Goal: Task Accomplishment & Management: Complete application form

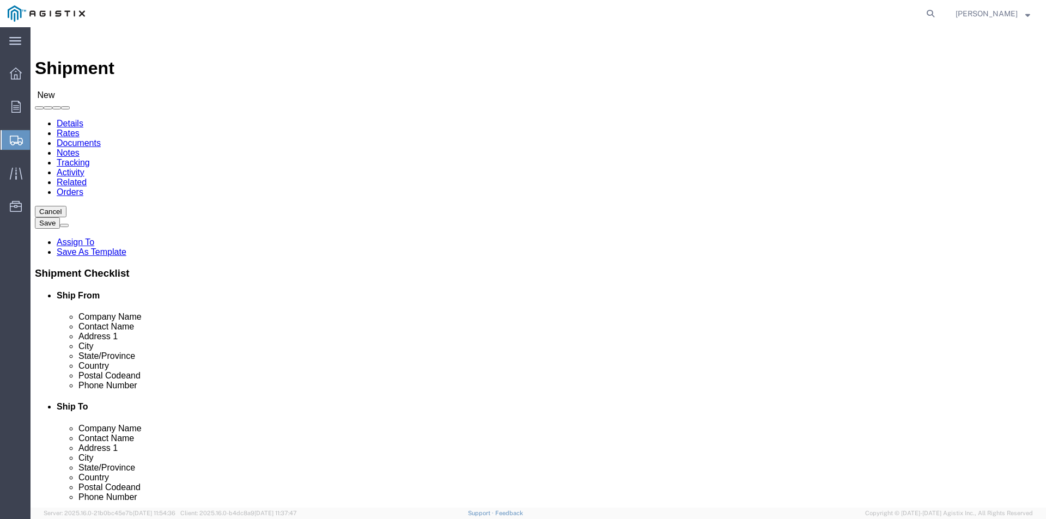
select select
click at [38, 106] on span "Orders" at bounding box center [34, 107] width 8 height 22
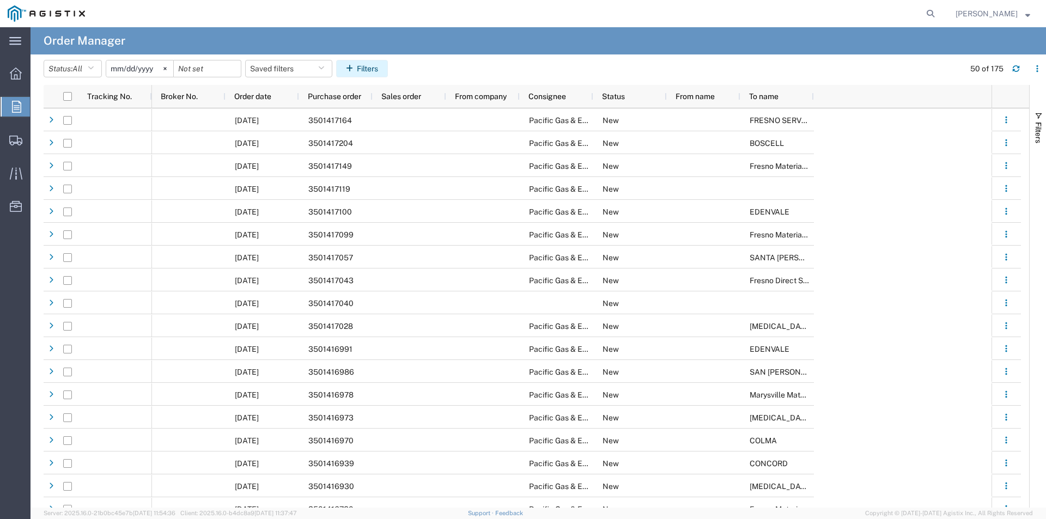
click at [366, 71] on button "Filters" at bounding box center [362, 68] width 52 height 17
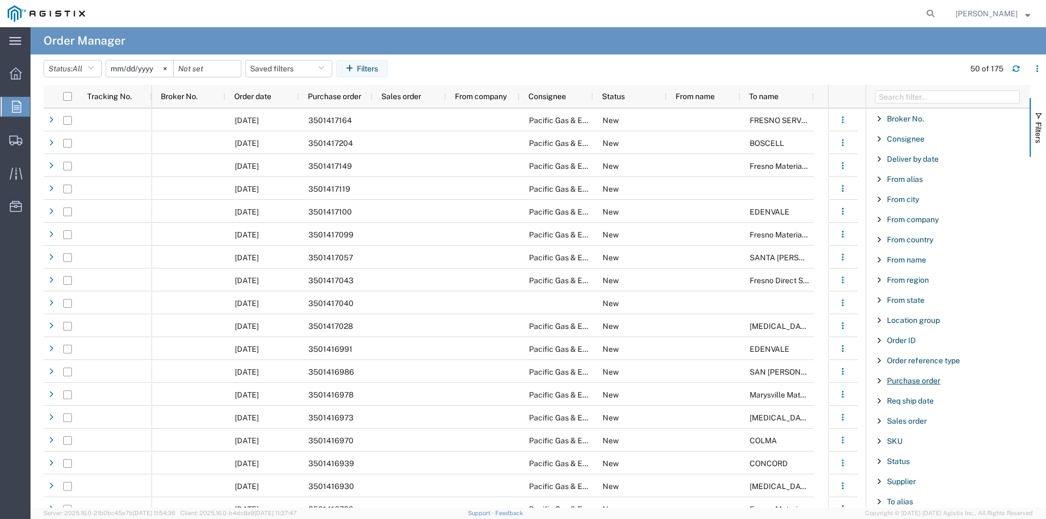
click at [923, 382] on span "Purchase order" at bounding box center [913, 381] width 53 height 9
click at [914, 427] on input "Filter Value" at bounding box center [952, 426] width 143 height 13
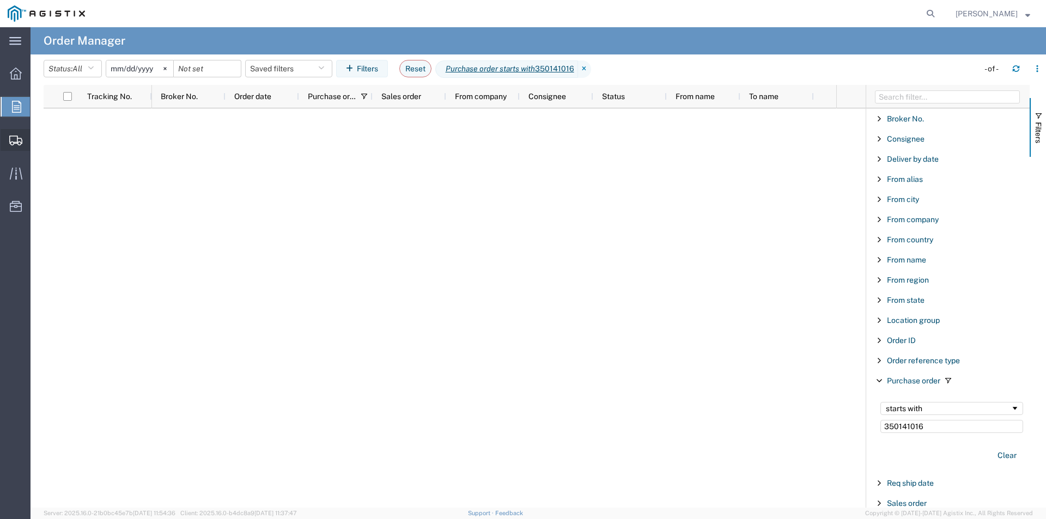
type input "350141016"
click at [0, 0] on span "Create Shipment" at bounding box center [0, 0] width 0 height 0
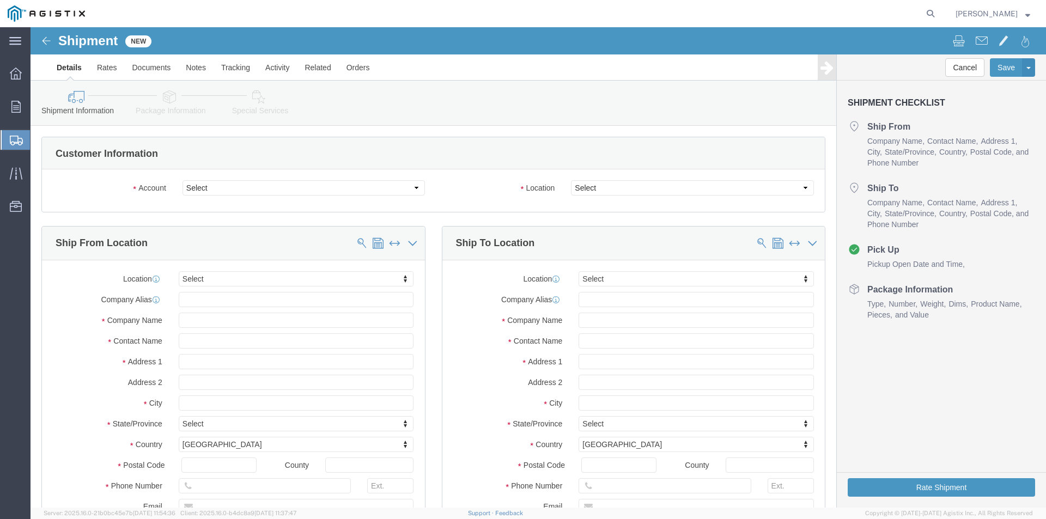
select select
click select "Select Oldcastle Precast Inc PG&E"
select select "9596"
click select "Select Oldcastle Precast Inc PG&E"
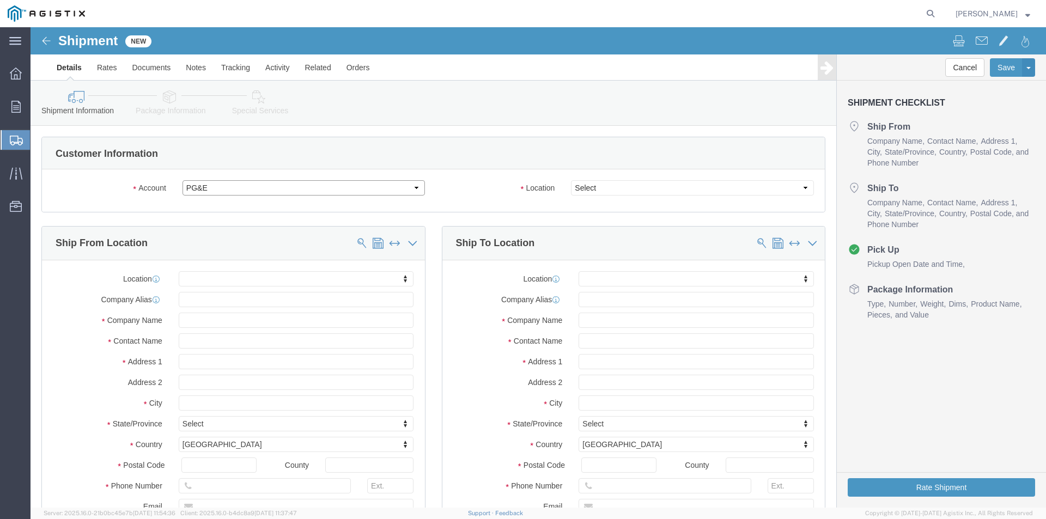
select select
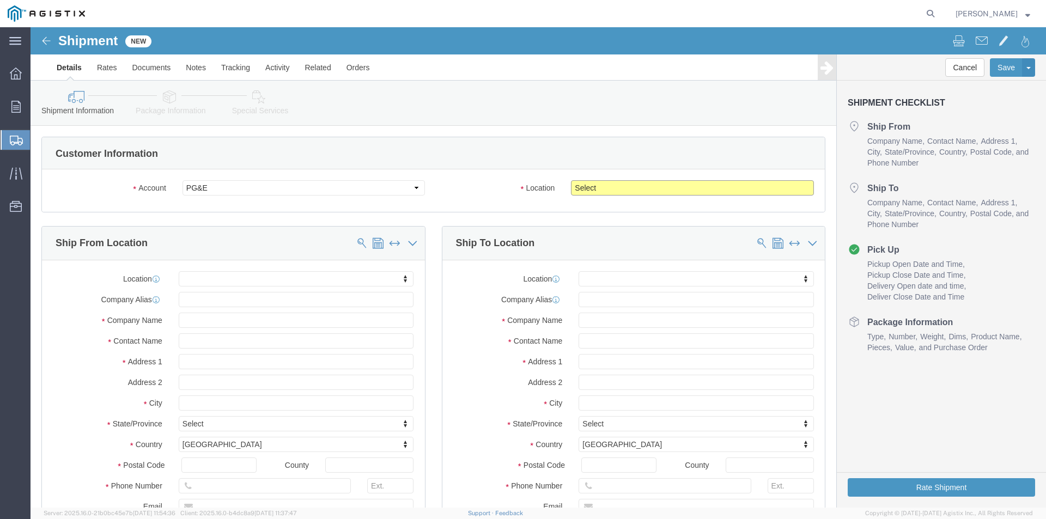
click select "Select All Others [GEOGRAPHIC_DATA] [GEOGRAPHIC_DATA] [GEOGRAPHIC_DATA] [GEOGRA…"
select select "23082"
click select "Select All Others [GEOGRAPHIC_DATA] [GEOGRAPHIC_DATA] [GEOGRAPHIC_DATA] [GEOGRA…"
click div "Account Select Oldcastle Precast Inc PG&E Location Select All Others Fremont [G…"
click input "text"
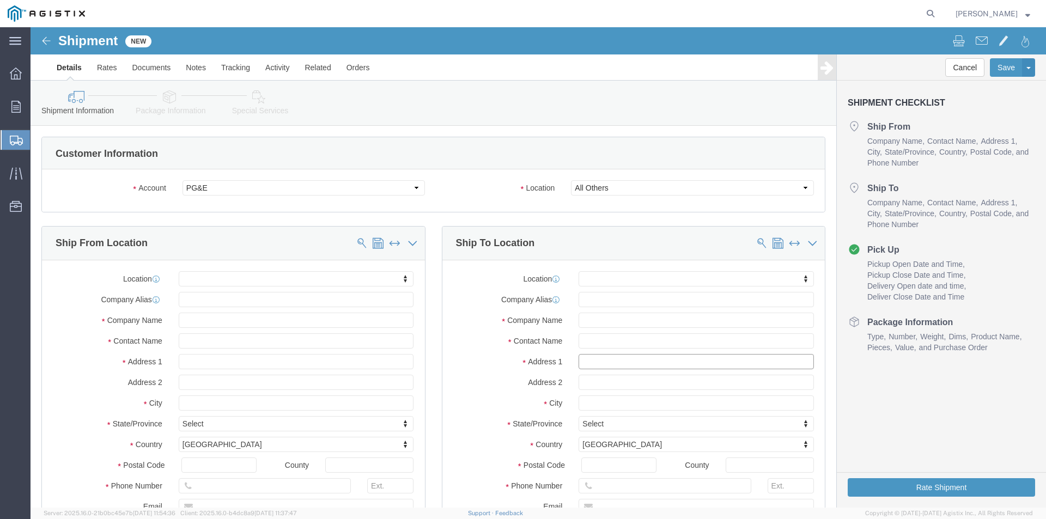
paste input "GPS: (36.72341, -118.81536)."
type input "GPS: (36.72341, -118.81536)."
click input "text"
drag, startPoint x: 659, startPoint y: 333, endPoint x: 506, endPoint y: 330, distance: 153.2
click div "Address 1 GPS: (36.72341, -118.81536)."
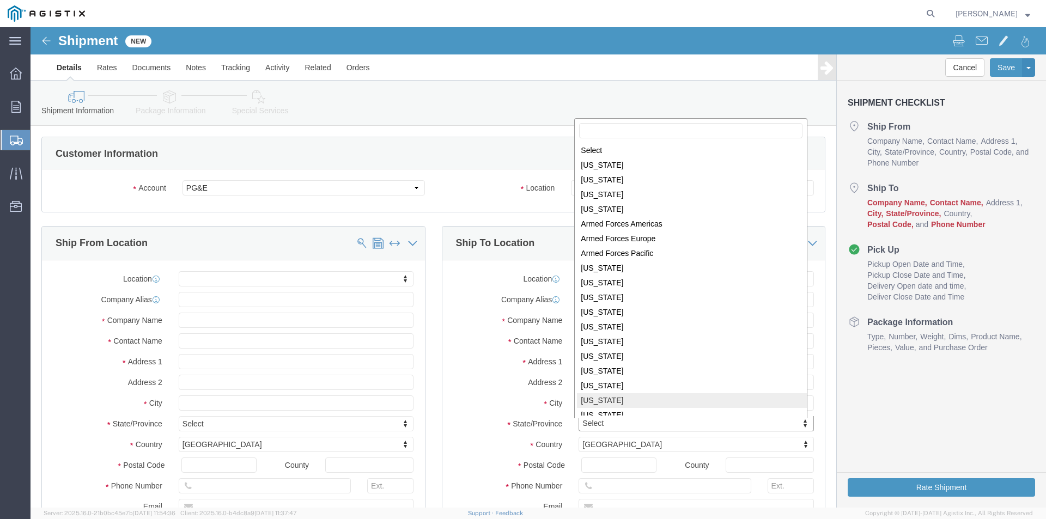
scroll to position [2, 0]
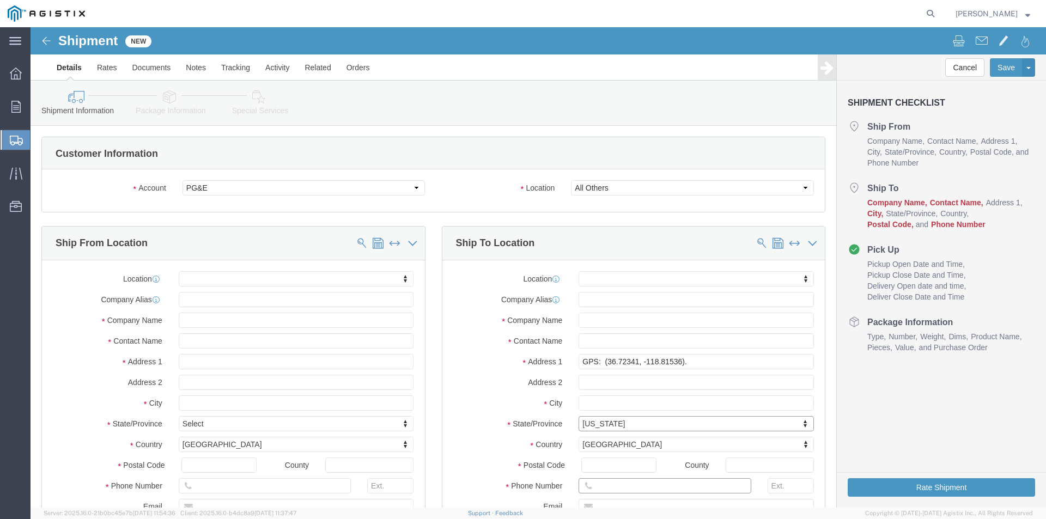
click input "text"
type input "[PHONE_NUMBER]"
click input "Postal Code"
type input "93633"
click label "City"
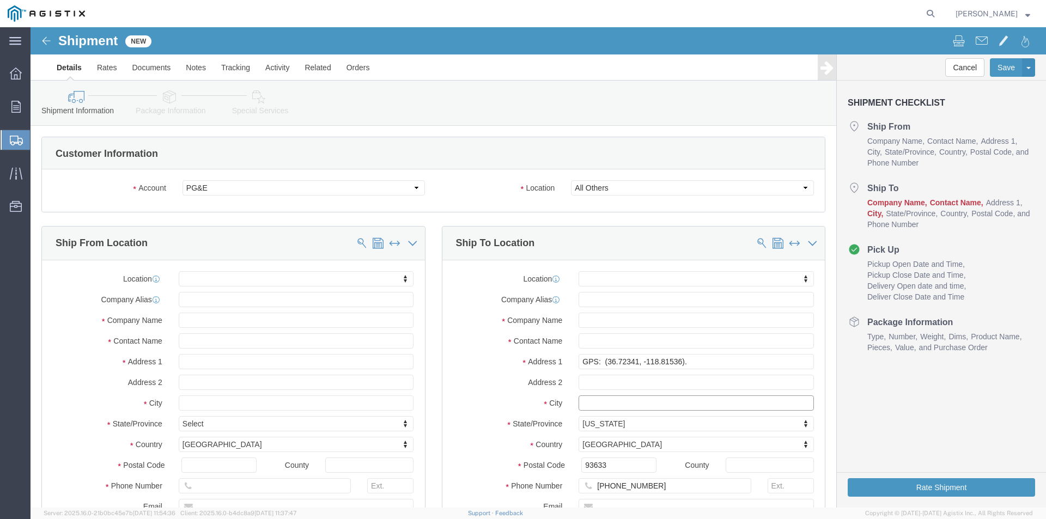
click input "text"
type input "h"
type input "[PERSON_NAME]"
drag, startPoint x: 668, startPoint y: 329, endPoint x: 511, endPoint y: 329, distance: 157.5
click div "Address 1 GPS: (36.72341, -118.81536)."
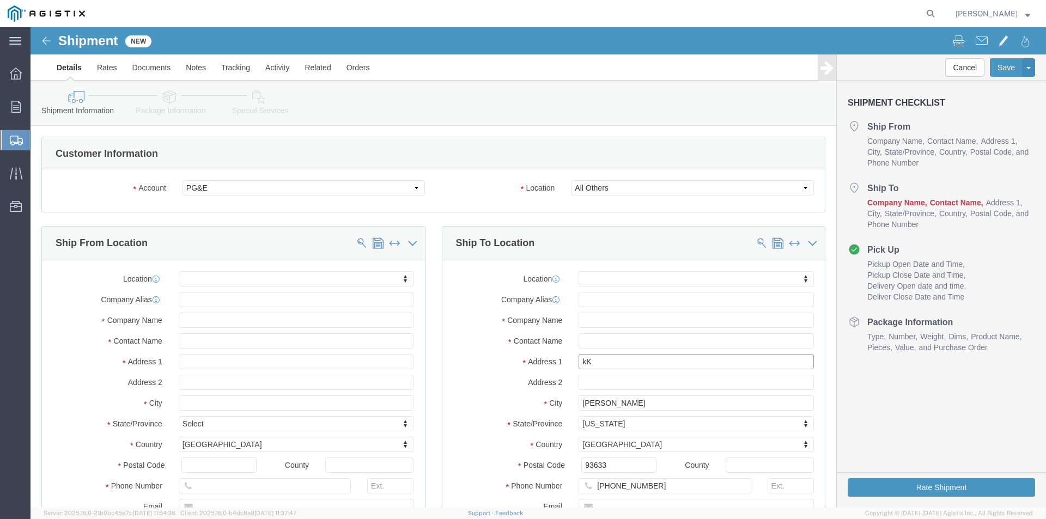
type input "k"
type input "[GEOGRAPHIC_DATA] CA-180"
click div "Address [STREET_ADDRESS]"
click input "text"
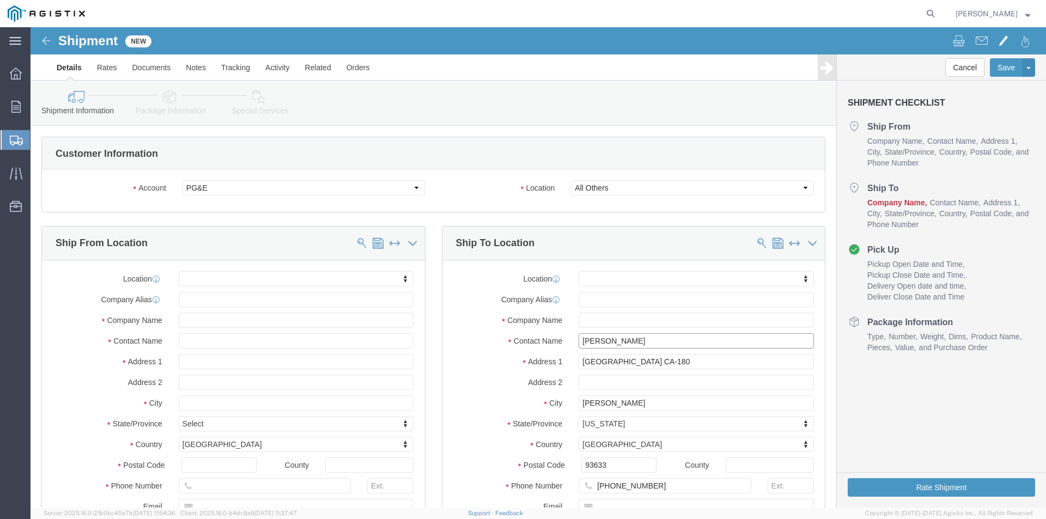
type input "[PERSON_NAME]"
click input "text"
type input "PGE THREE RIVERS"
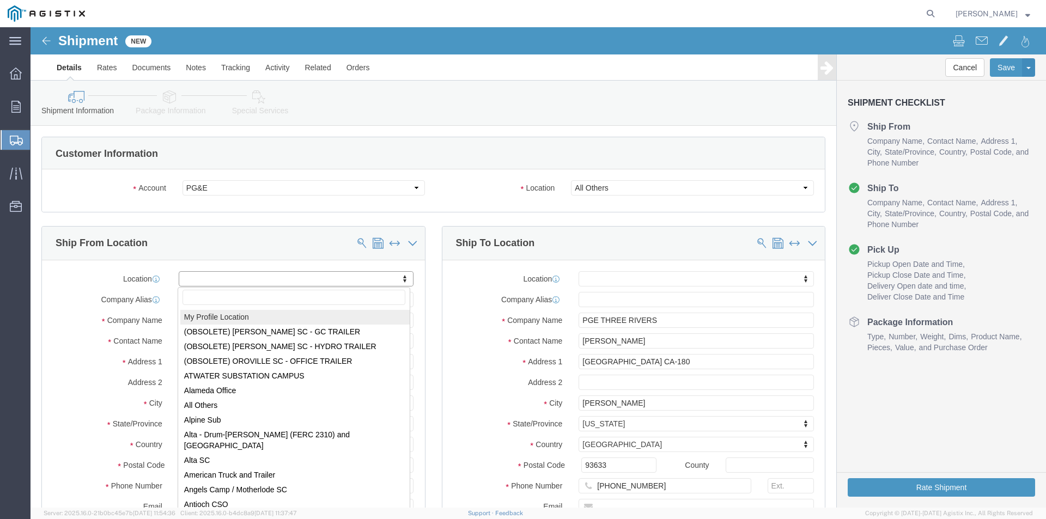
select select "MYPROFILE"
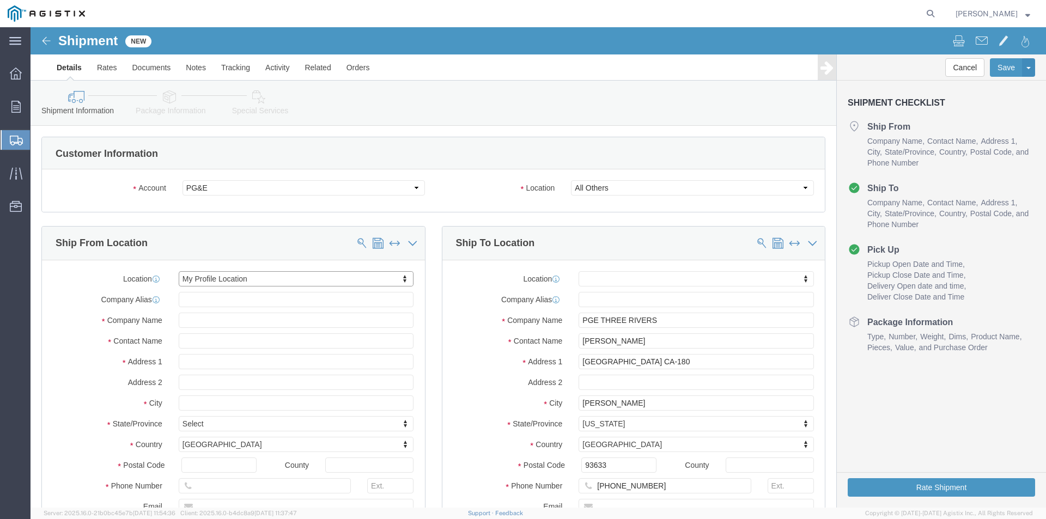
select select "CA"
click div "Ship To Location Location My Profile Location (OBSOLETE) [GEOGRAPHIC_DATA] SC -…"
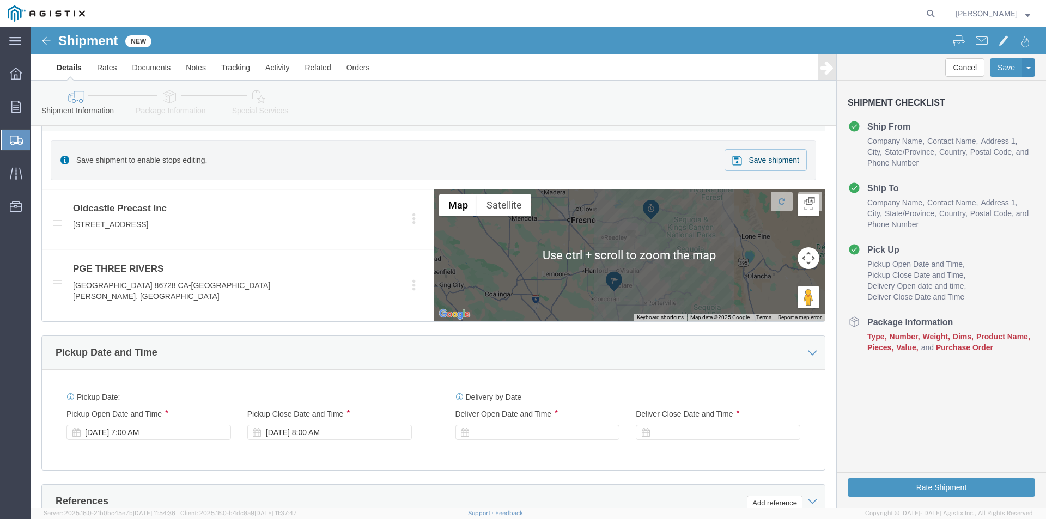
scroll to position [490, 0]
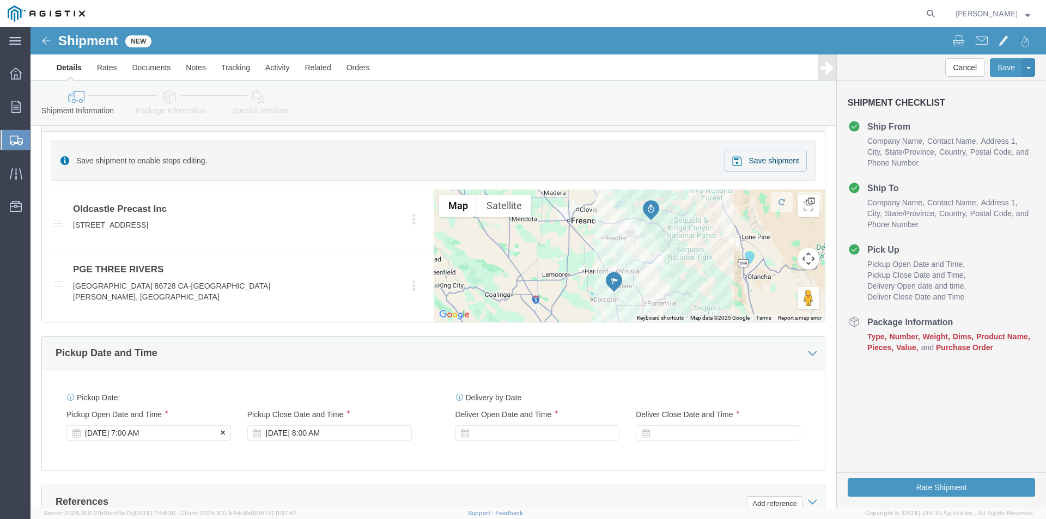
click div "[DATE] 7:00 AM"
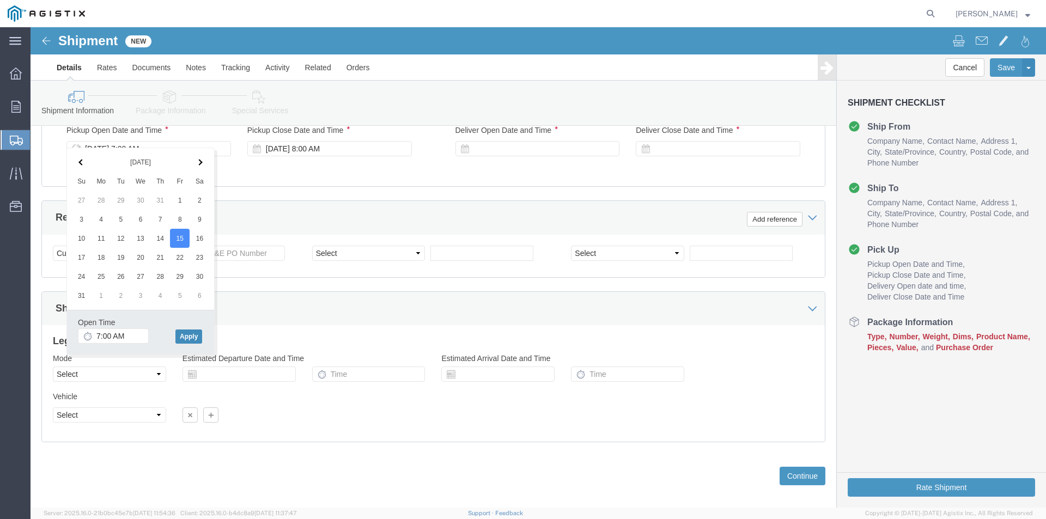
click button "Apply"
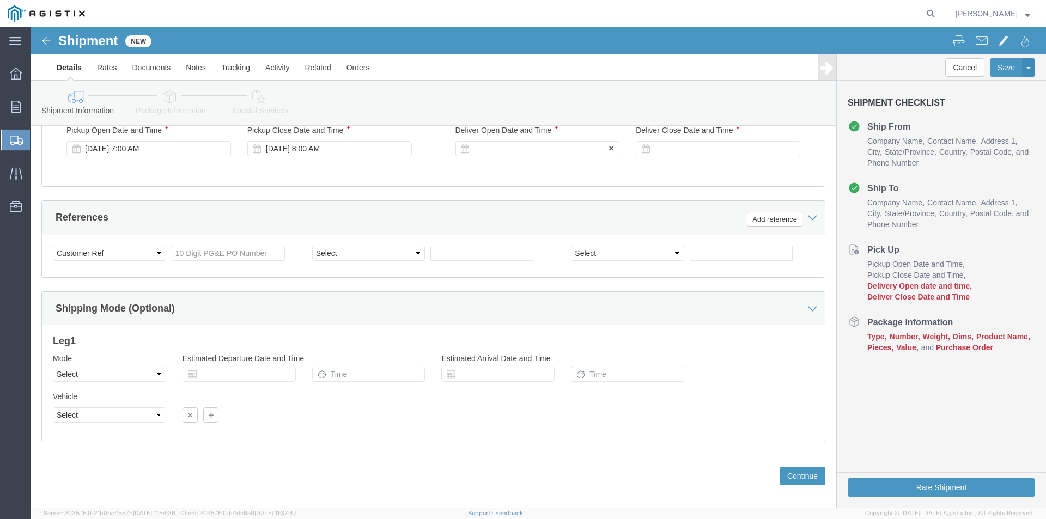
click div
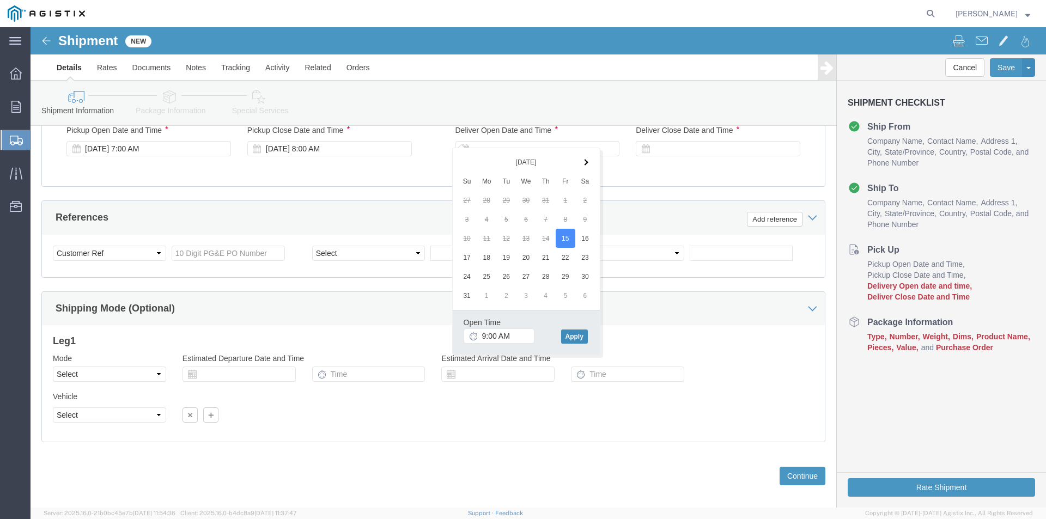
drag, startPoint x: 540, startPoint y: 310, endPoint x: 567, endPoint y: 285, distance: 36.7
click button "Apply"
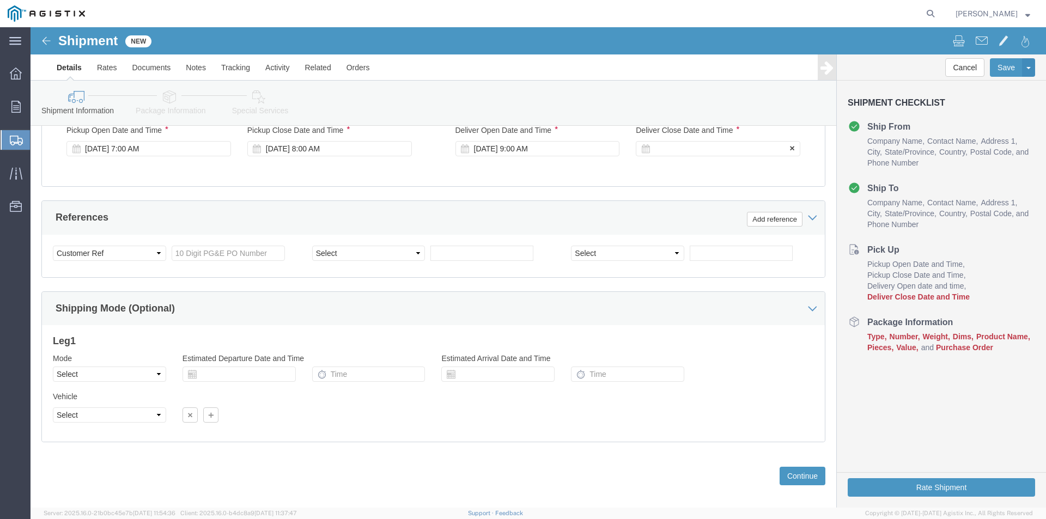
click div
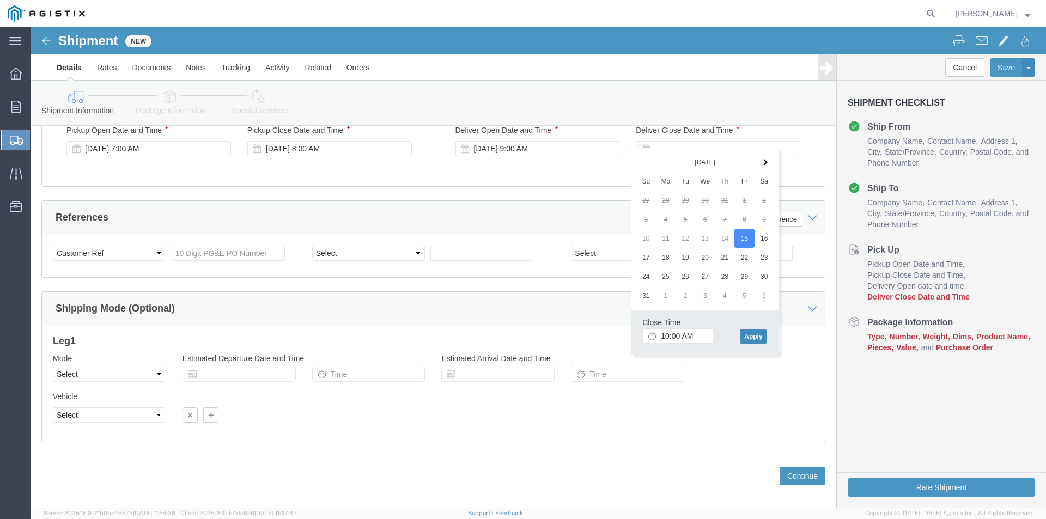
click button "Apply"
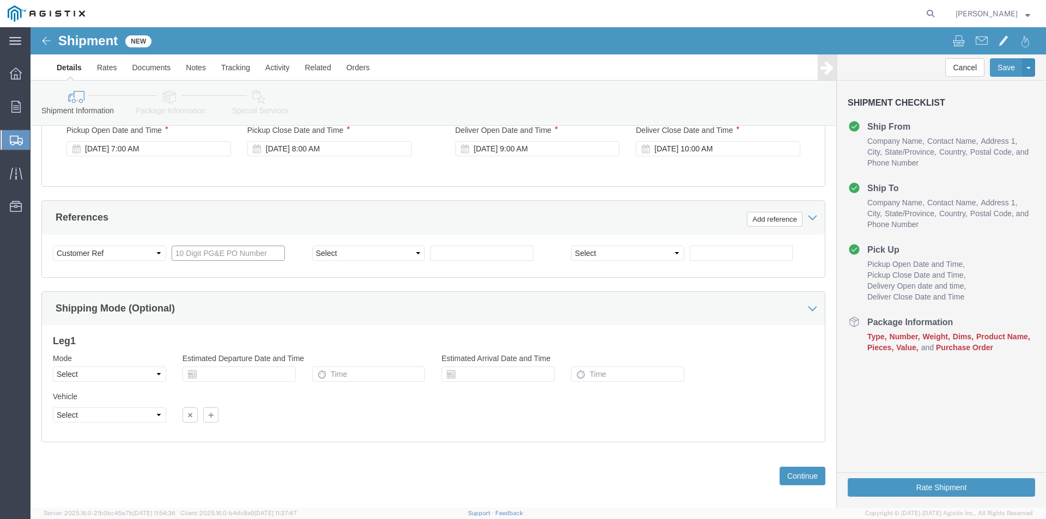
drag, startPoint x: 165, startPoint y: 214, endPoint x: 436, endPoint y: 242, distance: 272.9
click input "text"
type input "3501410162"
drag, startPoint x: 333, startPoint y: 381, endPoint x: 486, endPoint y: 414, distance: 156.0
click div "Vehicle Select Size Select Container Number Owner Select Shipper Vessel"
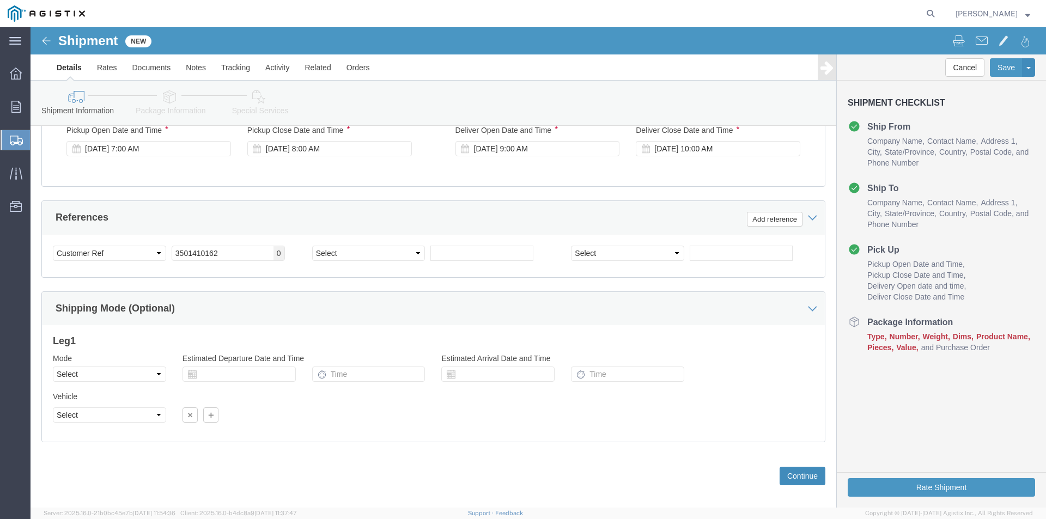
click button "Continue"
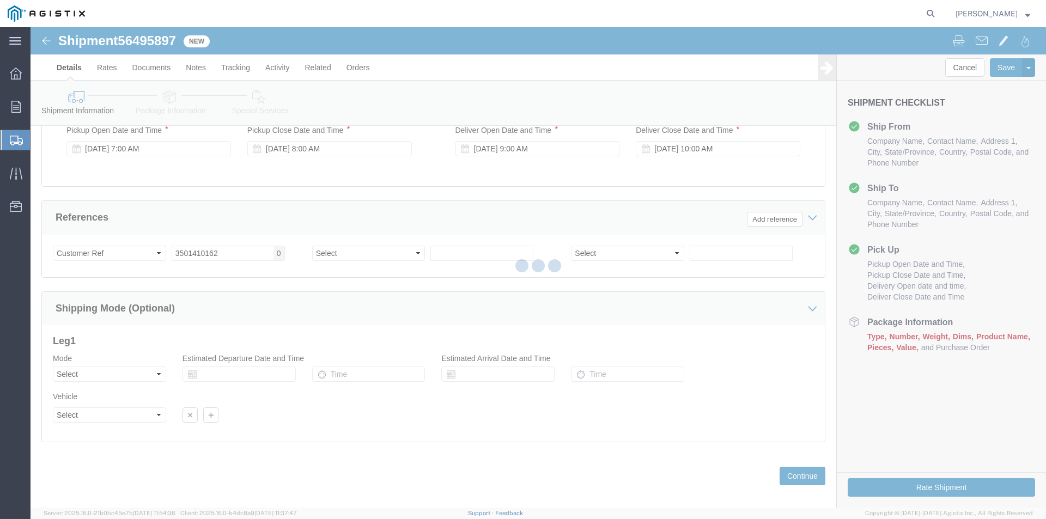
select select "22122"
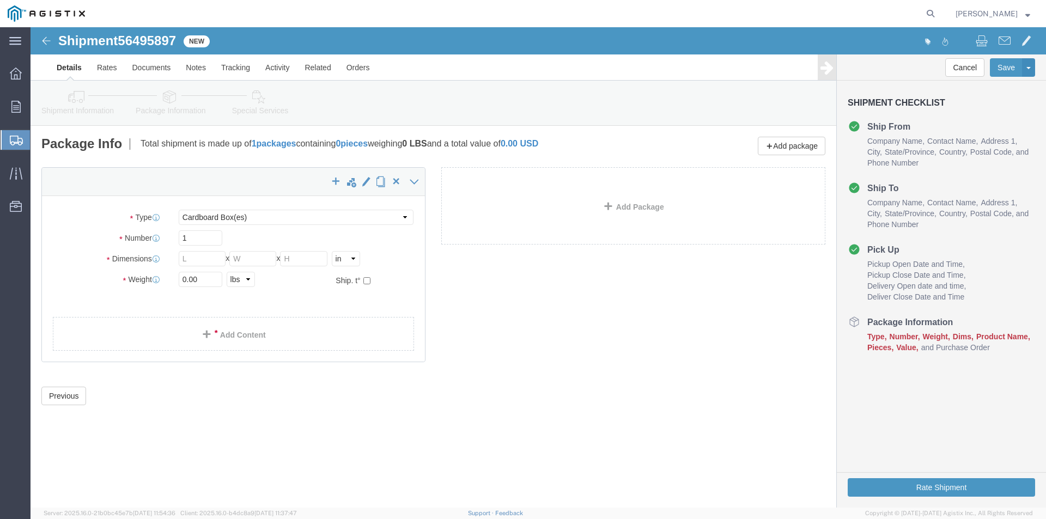
click div "Package Type Select Bulk Bundle(s) Cardboard Box(es) Carton(s) Crate(s) Drum(s)…"
click select "Select Bulk Bundle(s) Cardboard Box(es) Carton(s) Crate(s) Drum(s) (Fiberboard)…"
select select "NKCR"
click select "Select Bulk Bundle(s) Cardboard Box(es) Carton(s) Crate(s) Drum(s) (Fiberboard)…"
click input "text"
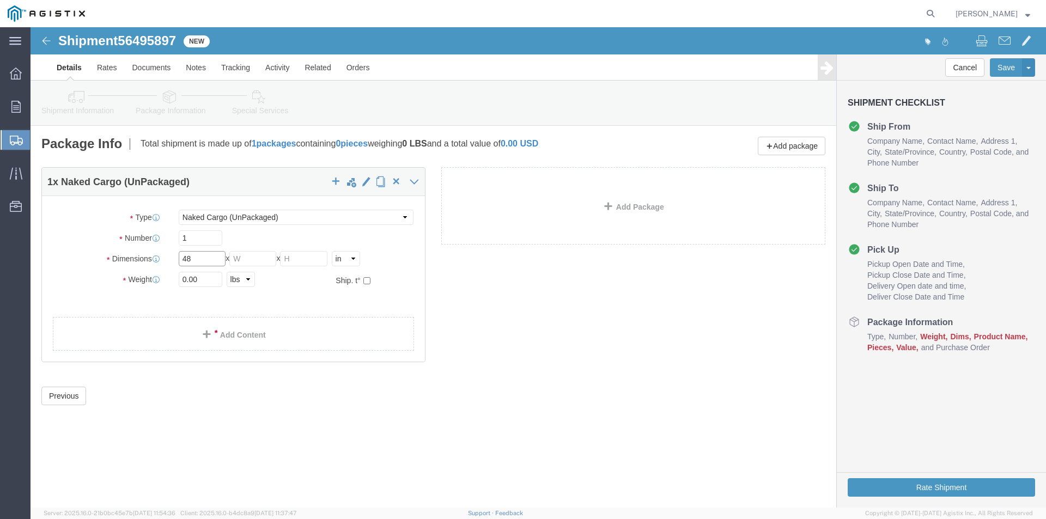
type input "48"
click input "text"
type input "78"
click input "text"
type input "60"
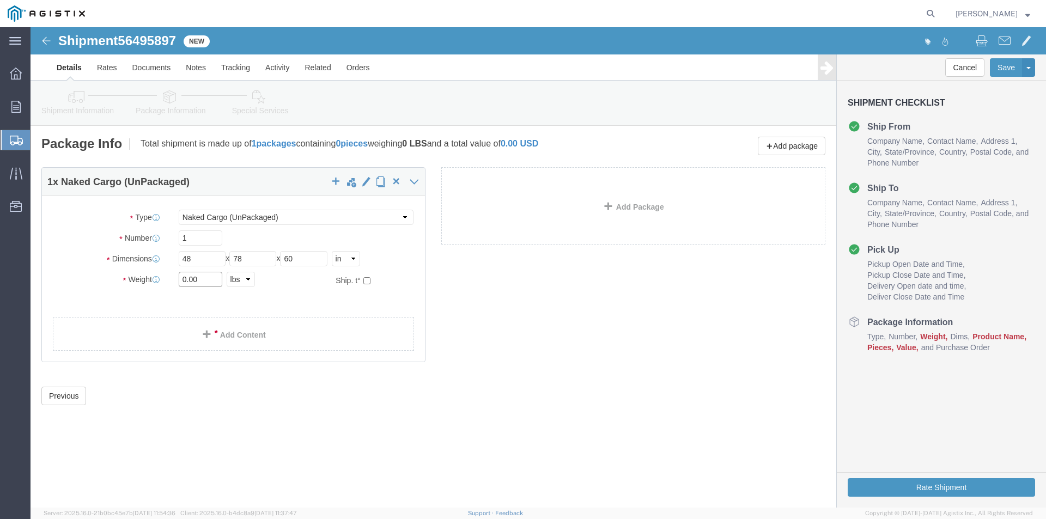
drag, startPoint x: 181, startPoint y: 251, endPoint x: 122, endPoint y: 252, distance: 58.9
click div "Weight 0.00 Select kgs lbs Ship. t°"
type input "12000"
click link "Add Content"
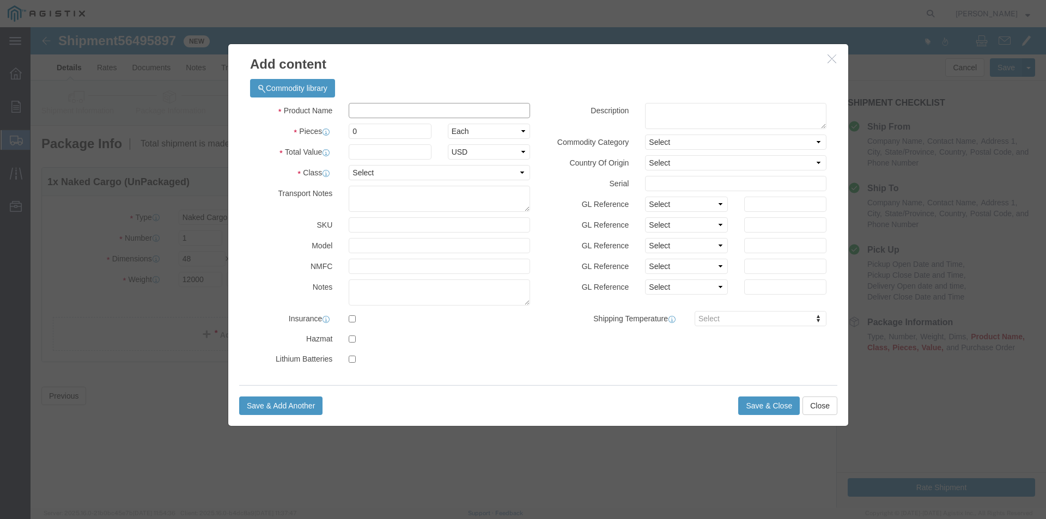
click input "text"
type input "[PHONE_NUMBER] QR SPLICE"
click input "0"
type input "1"
click input "text"
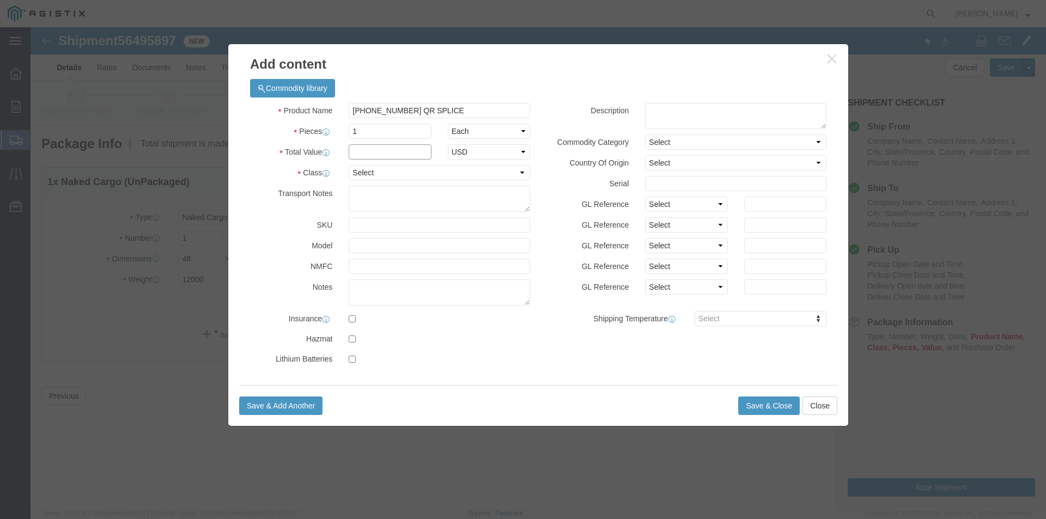
type input "1"
click select "Select 50 55 60 65 70 85 92.5 100 125 175 250 300 400"
select select "55"
click select "Select 50 55 60 65 70 85 92.5 100 125 175 250 300 400"
click button "Save & Close"
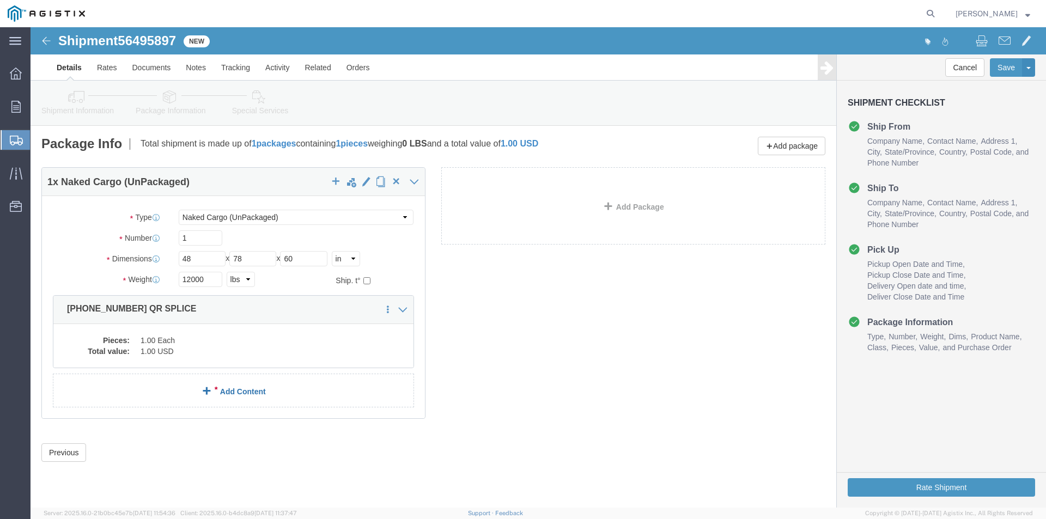
click span
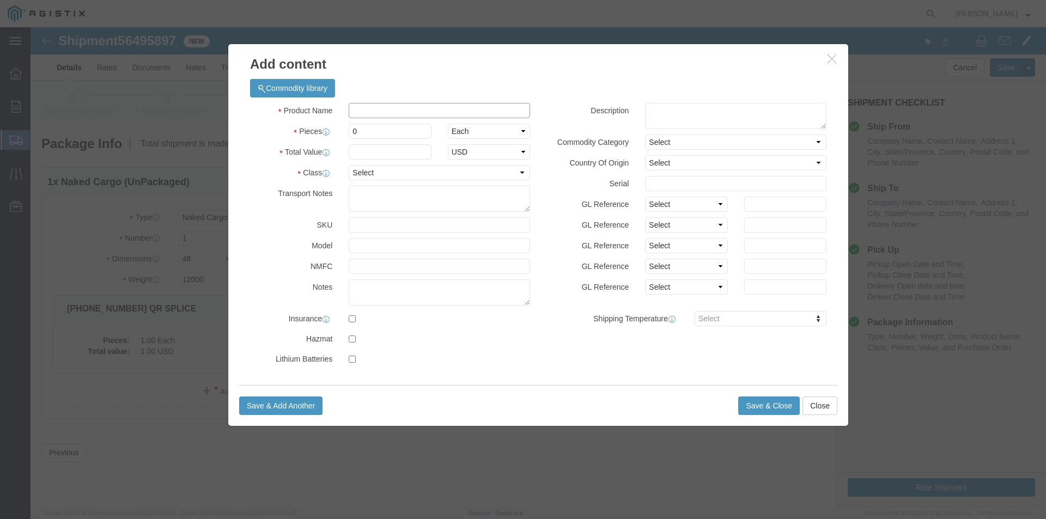
click input "text"
click input "04-1574 RISER 48-78"
type input "04-1574 RISER 48X78"
click input "0"
type input "1"
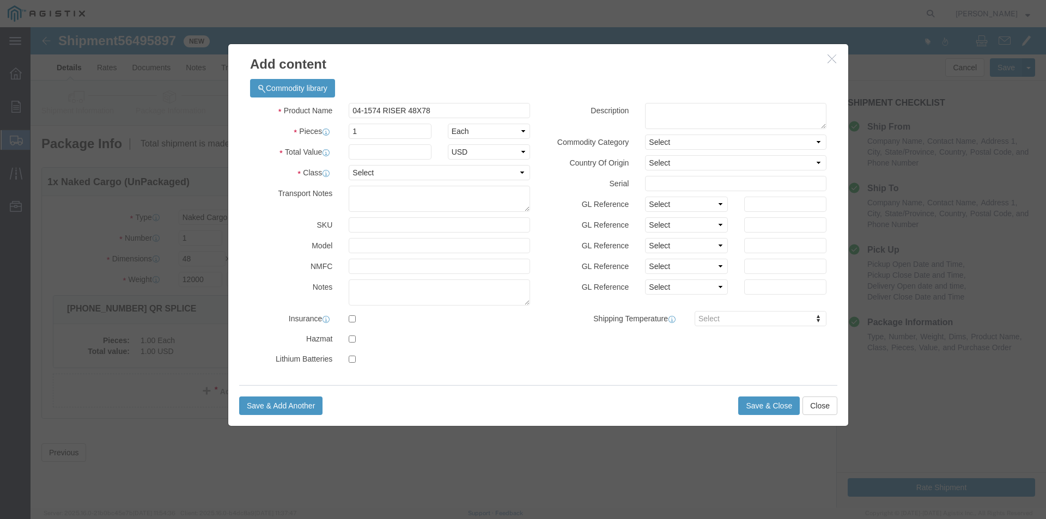
drag, startPoint x: 233, startPoint y: 132, endPoint x: 242, endPoint y: 134, distance: 9.9
click div "Total Value Select ADP AED AFN ALL AMD AOA ARS ATS AUD AWG AZN BAM BBD BDT BGL …"
click input "text"
type input "1"
click select "Select 50 55 60 65 70 85 92.5 100 125 175 250 300 400"
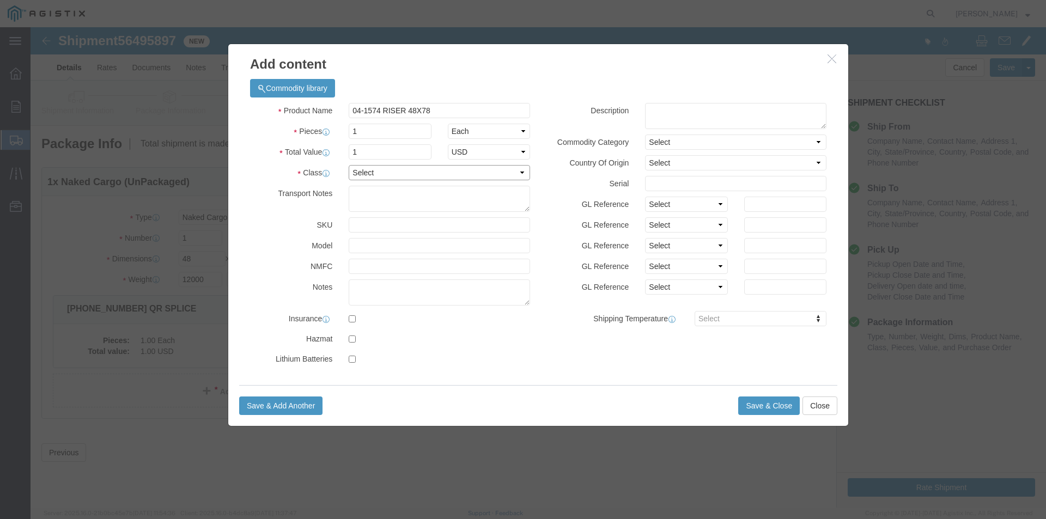
select select "55"
click select "Select 50 55 60 65 70 85 92.5 100 125 175 250 300 400"
click button "Save & Close"
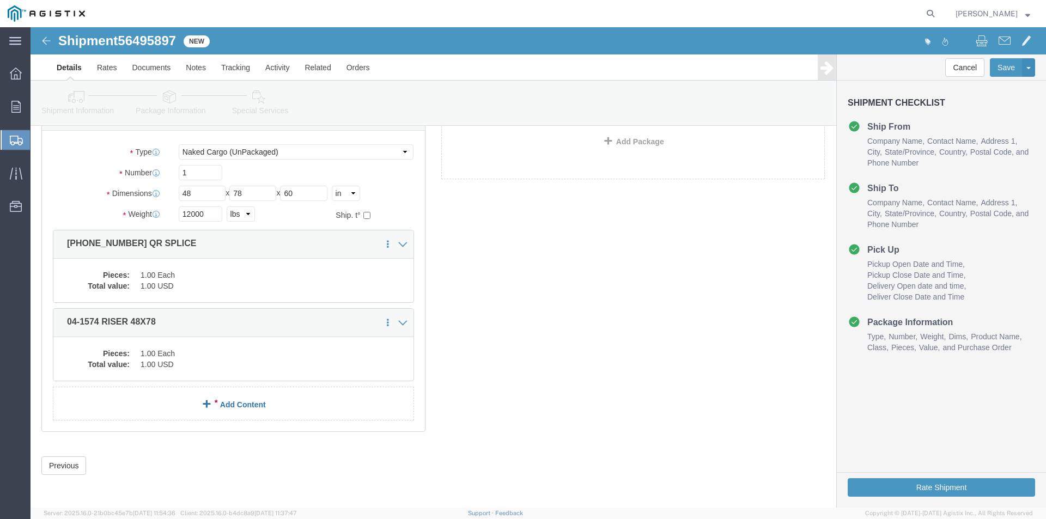
scroll to position [66, 0]
click span
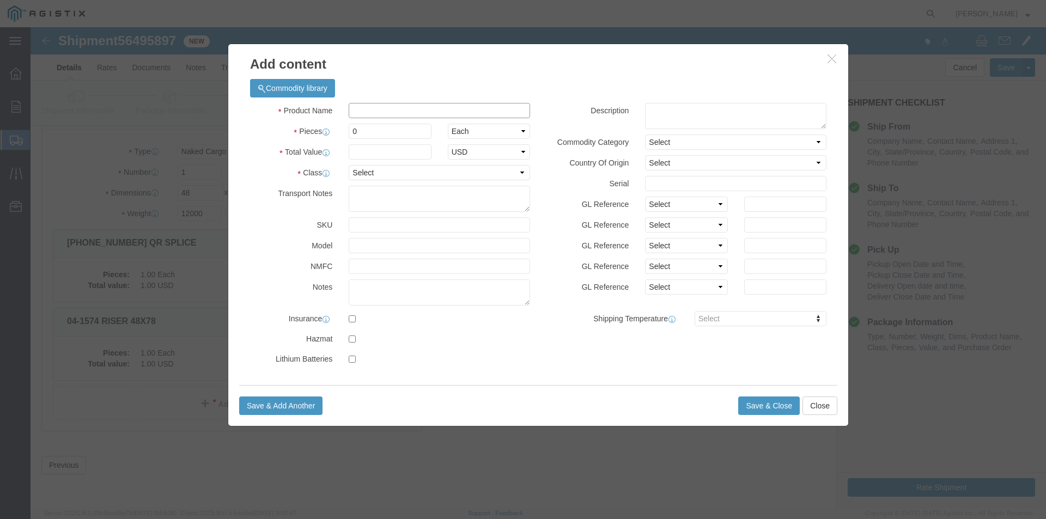
click input "text"
type input "04-1572 INTERCEPT BASE"
click input "0"
type input "1"
click input "text"
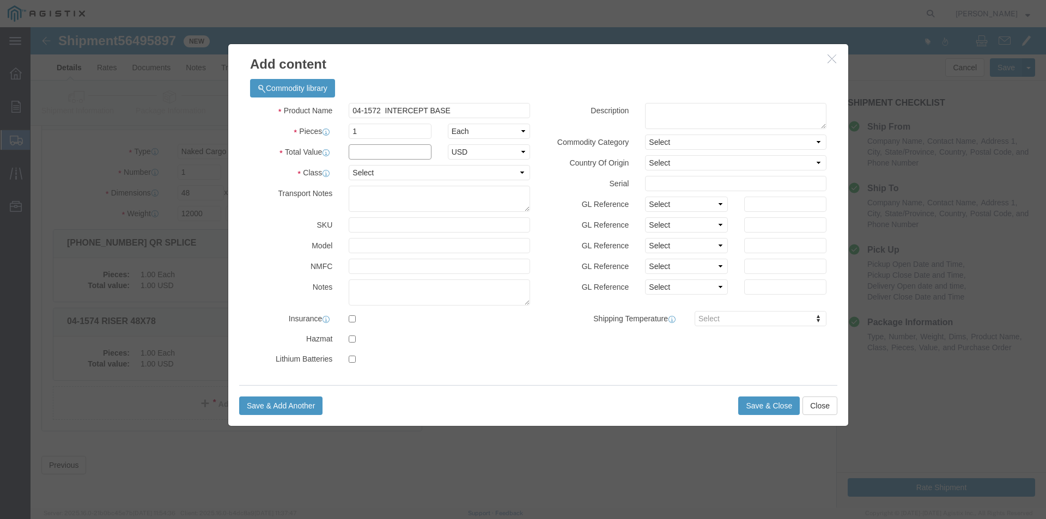
type input "1"
click select "Select 50 55 60 65 70 85 92.5 100 125 175 250 300 400"
select select "55"
click select "Select 50 55 60 65 70 85 92.5 100 125 175 250 300 400"
click button "Save & Close"
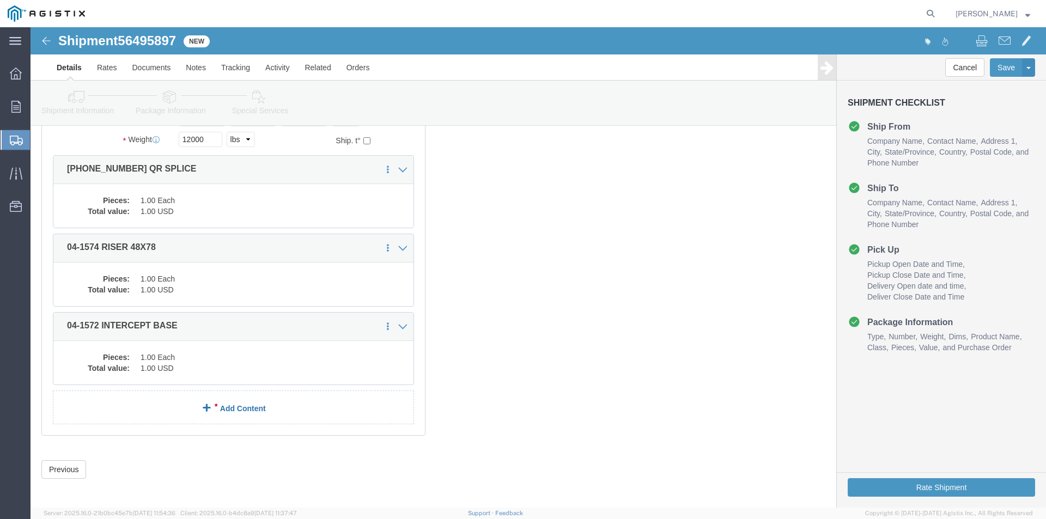
scroll to position [144, 0]
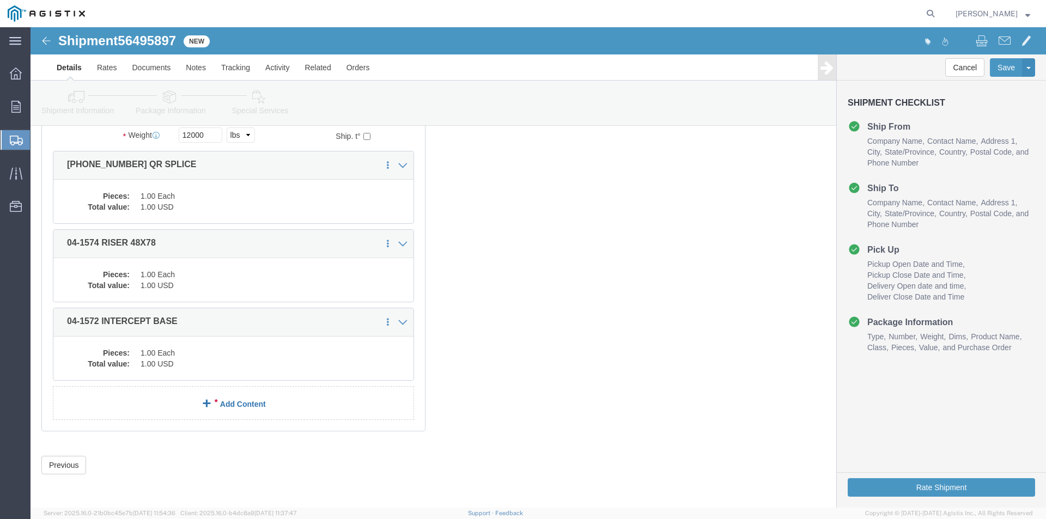
click span
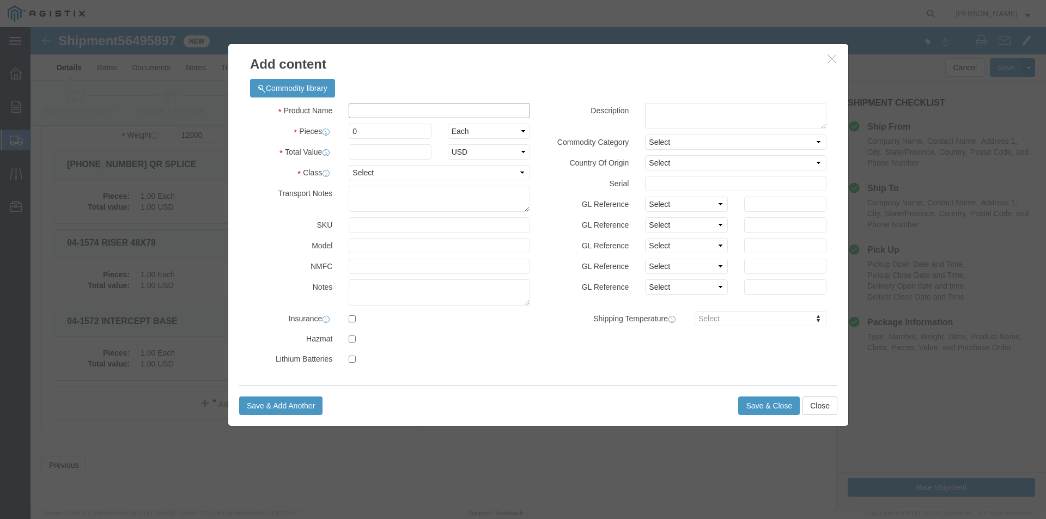
click input "text"
type input "[PHONE_NUMBER] RISER W 4 KO"
click input "0"
type input "1"
click input "text"
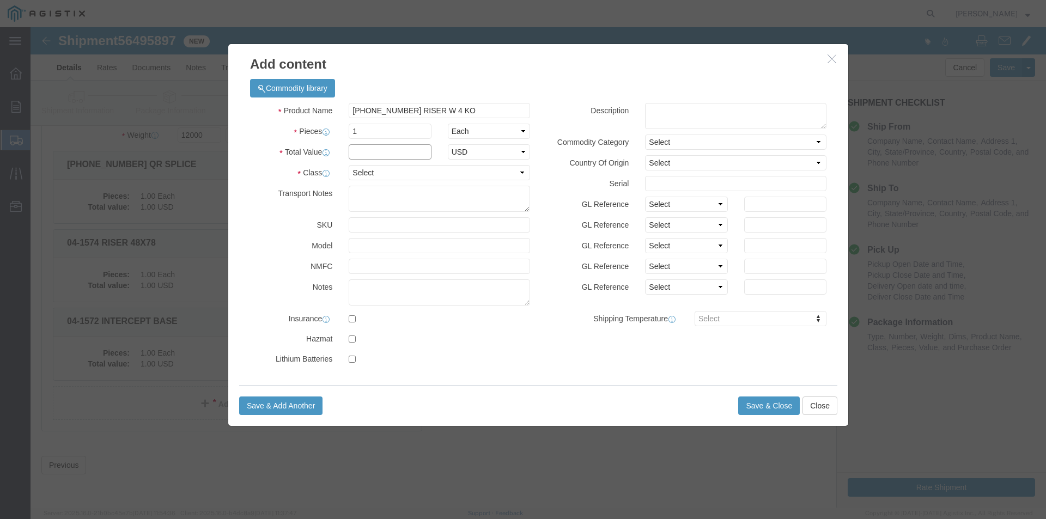
type input "1"
click select "Select 50 55 60 65 70 85 92.5 100 125 175 250 300 400"
select select "55"
click select "Select 50 55 60 65 70 85 92.5 100 125 175 250 300 400"
click button "Save & Close"
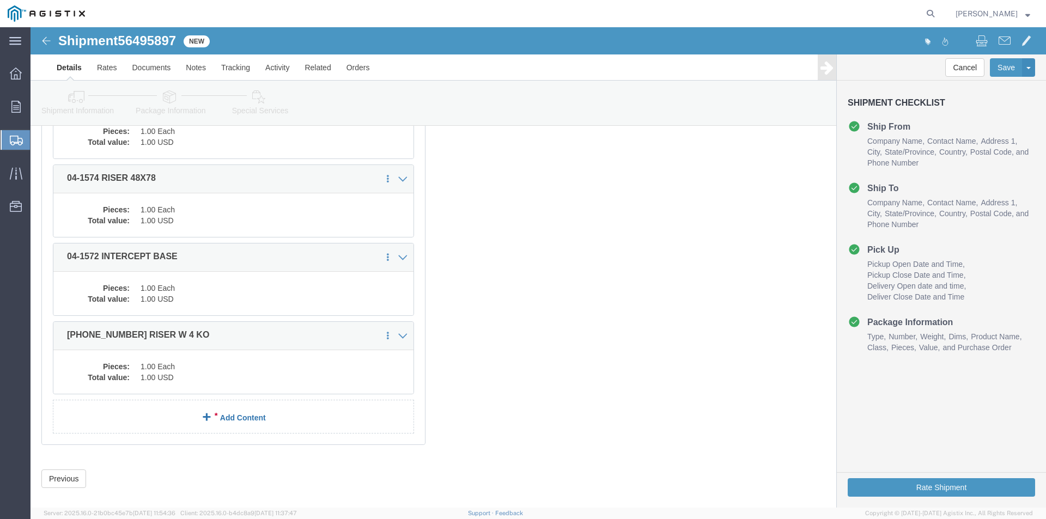
scroll to position [223, 0]
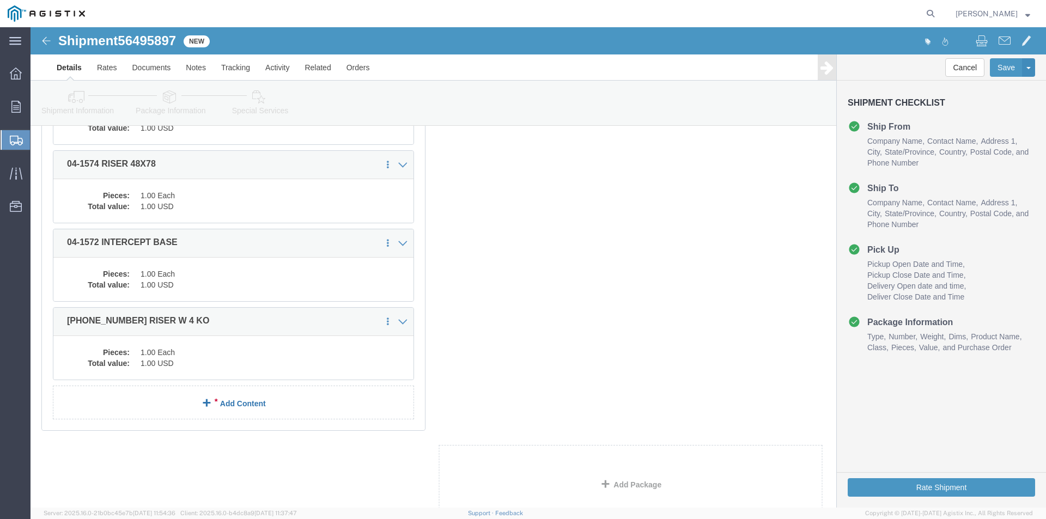
click div "1 x Naked Cargo (UnPackaged) Package Type Select Bulk Bundle(s) Cardboard Box(e…"
click span
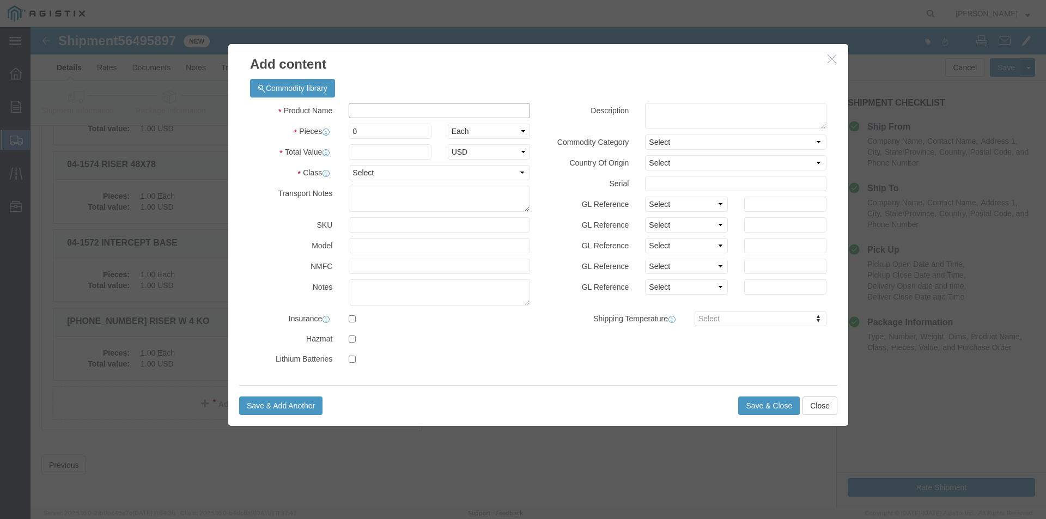
click input "text"
type input "[PHONE_NUMBER] RISER 2 KO"
click input "0"
type input "1"
click input "text"
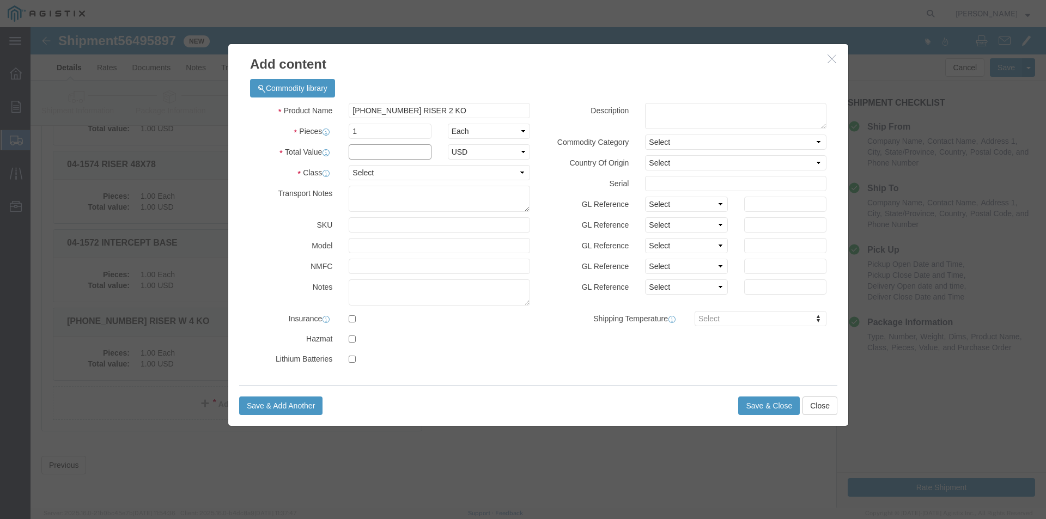
type input "1"
click select "Select 50 55 60 65 70 85 92.5 100 125 175 250 300 400"
select select "55"
click select "Select 50 55 60 65 70 85 92.5 100 125 175 250 300 400"
click button "Save & Close"
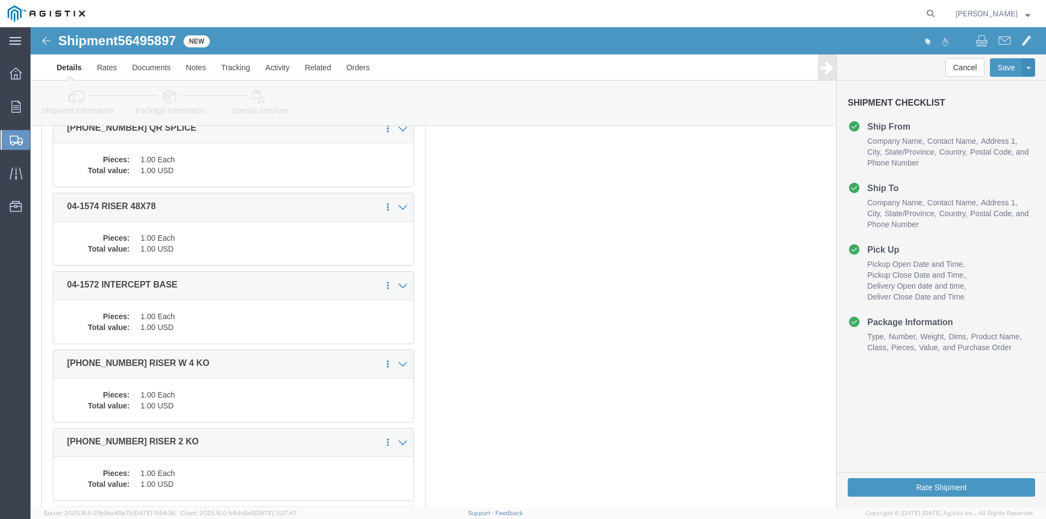
scroll to position [138, 0]
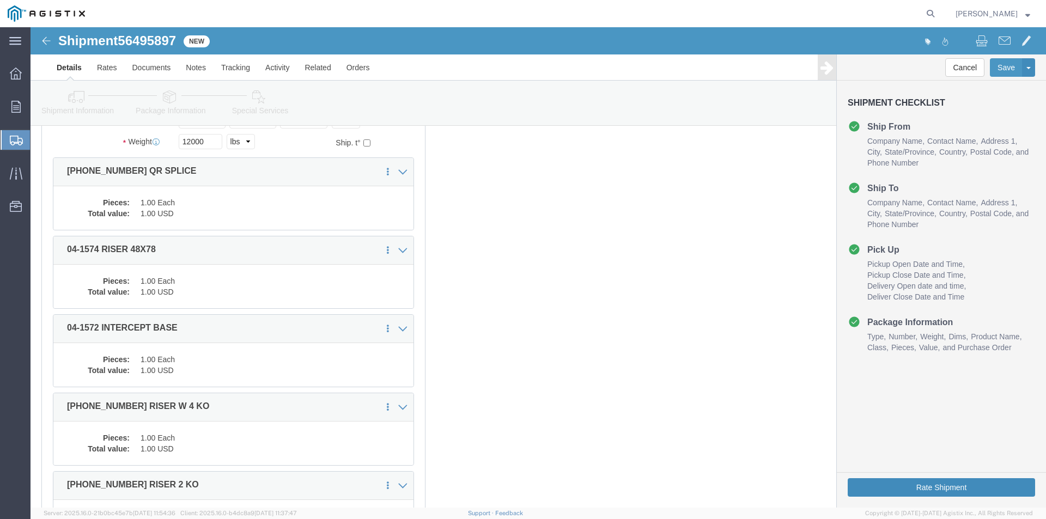
click button "Rate Shipment"
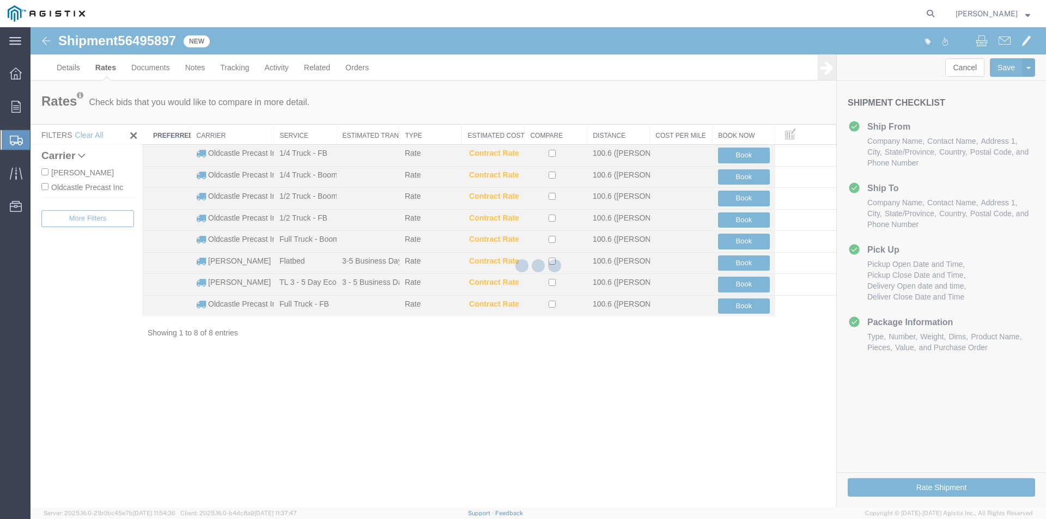
scroll to position [0, 0]
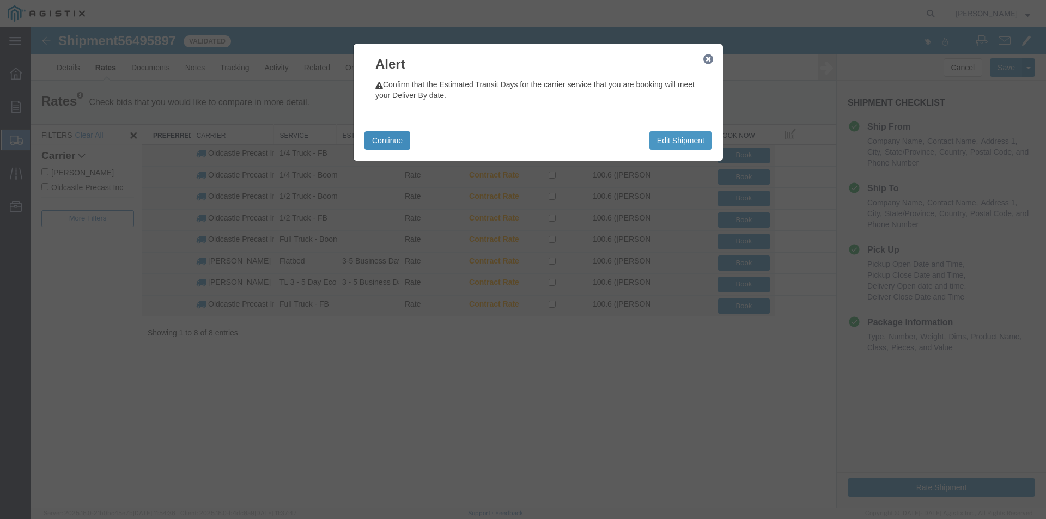
click at [407, 147] on button "Continue" at bounding box center [388, 140] width 46 height 19
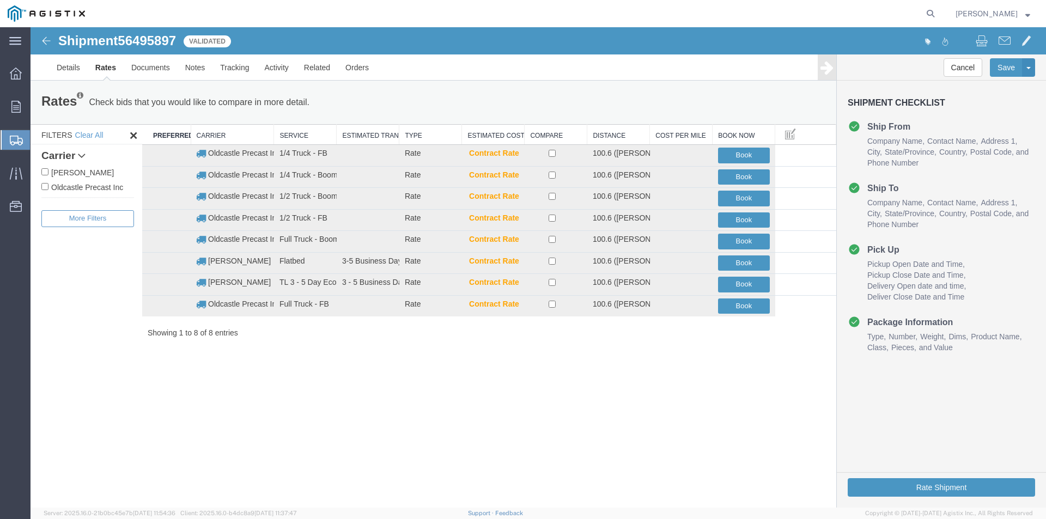
click at [63, 186] on label "Oldcastle Precast Inc" at bounding box center [87, 187] width 93 height 12
click at [48, 186] on input "Oldcastle Precast Inc" at bounding box center [44, 186] width 7 height 7
checkbox input "true"
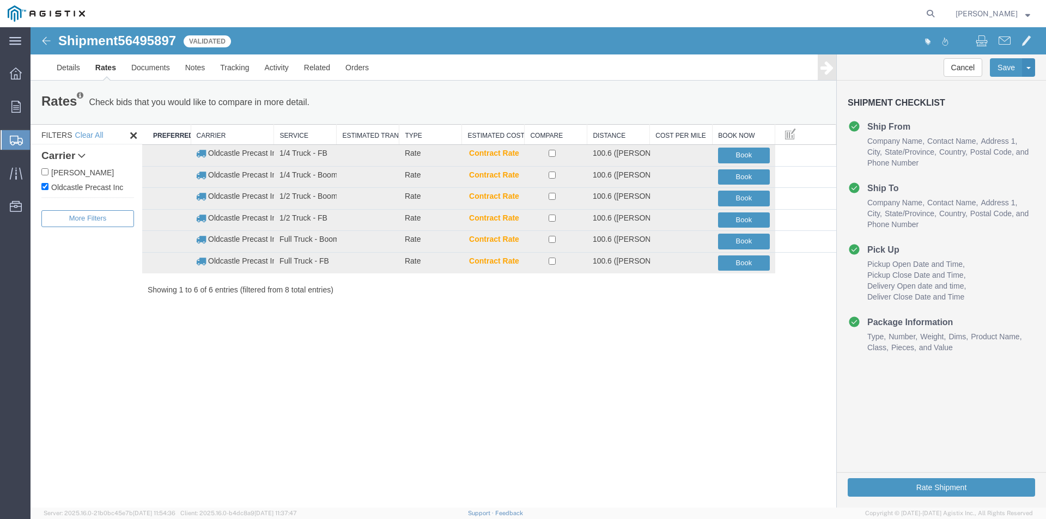
click at [489, 99] on div "Rates Check bids that you would like to compare in more detail. Compare Filter" at bounding box center [266, 103] width 467 height 22
click at [739, 196] on button "Book" at bounding box center [744, 199] width 52 height 16
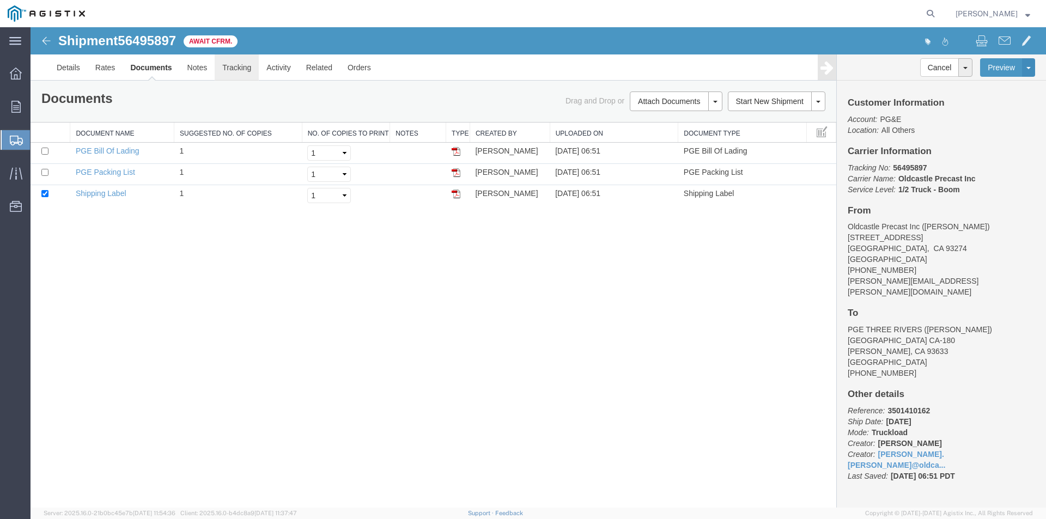
click at [244, 69] on link "Tracking" at bounding box center [237, 67] width 44 height 26
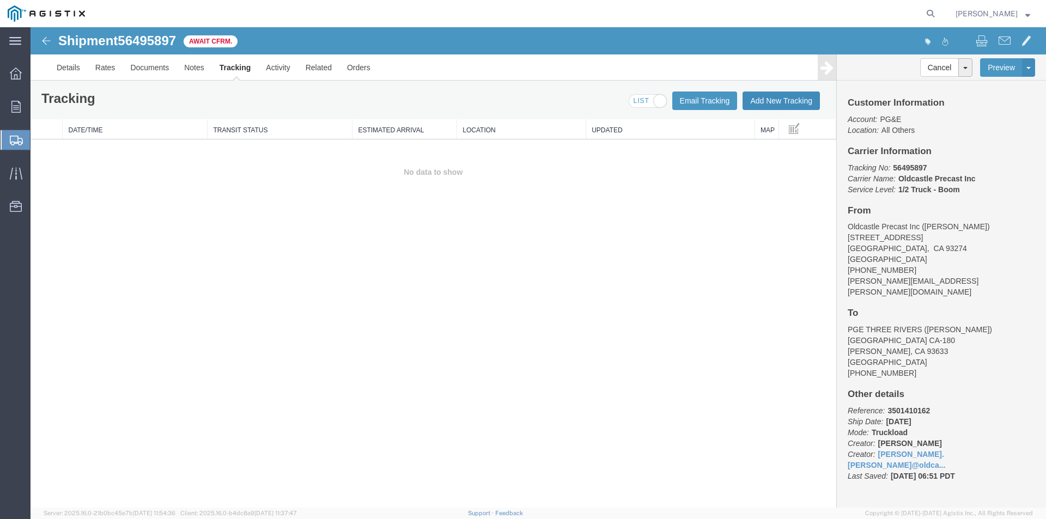
click at [787, 100] on button "Add New Tracking" at bounding box center [781, 101] width 77 height 19
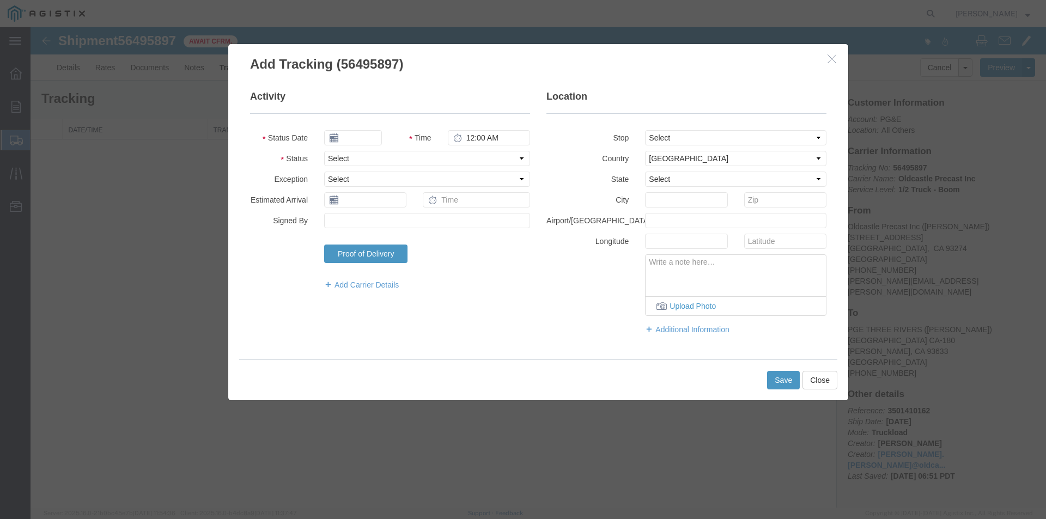
type input "[DATE]"
type input "7:00 AM"
click at [367, 135] on input "[DATE]" at bounding box center [353, 137] width 58 height 15
click at [421, 223] on td "15" at bounding box center [414, 222] width 16 height 16
type input "[DATE]"
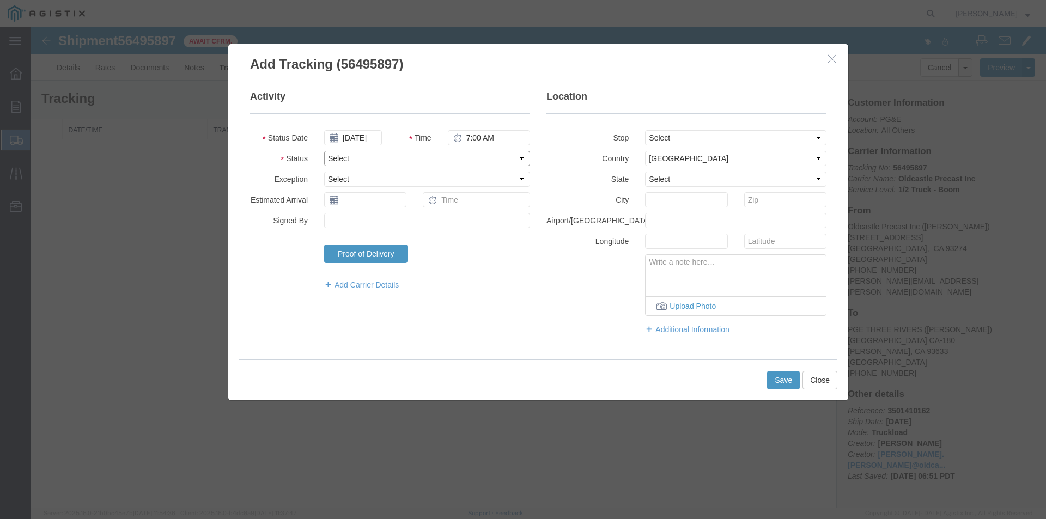
click at [377, 161] on select "Select Arrival Notice Available Arrival Notice Imported Arrive at Delivery Loca…" at bounding box center [427, 158] width 206 height 15
select select "DELIVRED"
click at [324, 151] on select "Select Arrival Notice Available Arrival Notice Imported Arrive at Delivery Loca…" at bounding box center [427, 158] width 206 height 15
drag, startPoint x: 790, startPoint y: 379, endPoint x: 670, endPoint y: 390, distance: 120.3
click at [670, 390] on div "Save Close" at bounding box center [538, 380] width 598 height 41
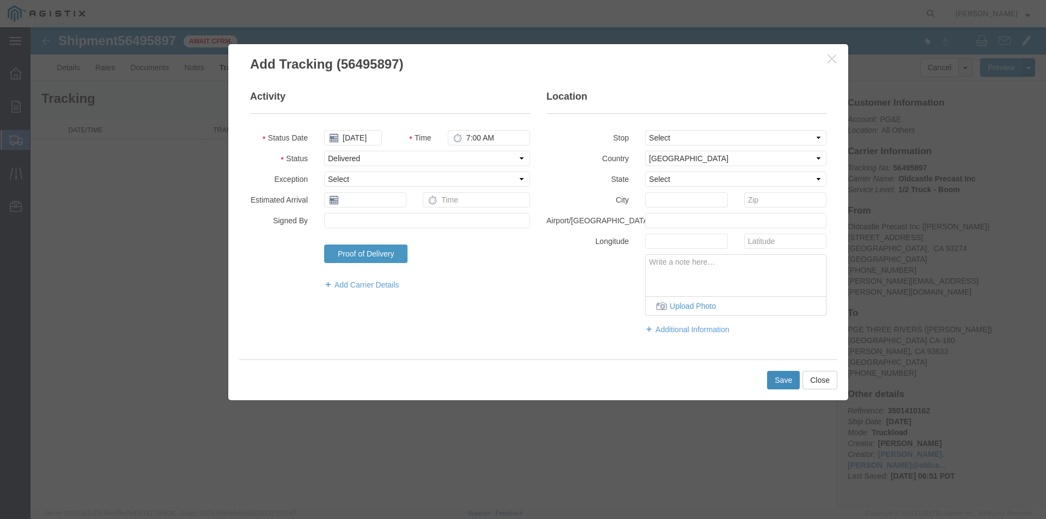
click at [774, 384] on button "Save" at bounding box center [783, 380] width 33 height 19
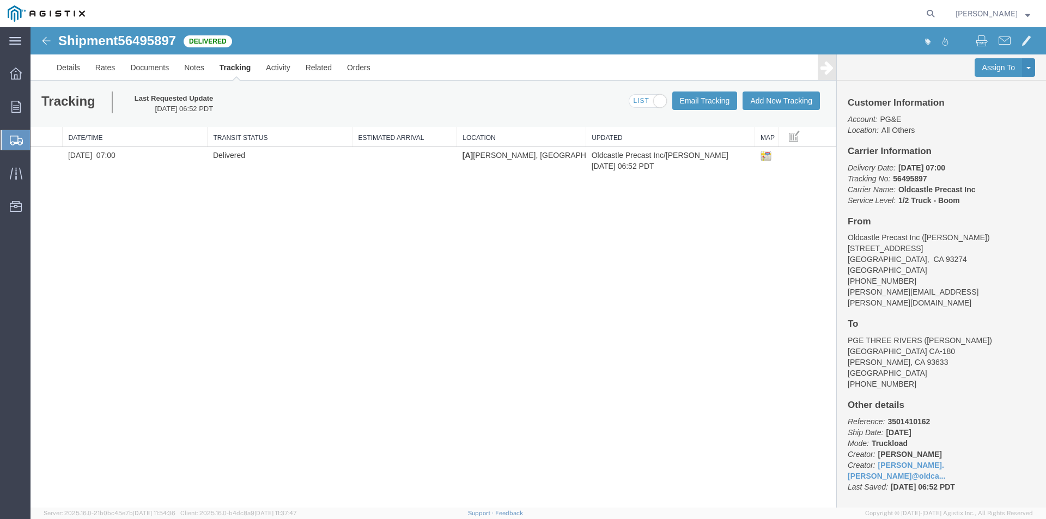
click at [1029, 15] on strong "button" at bounding box center [1028, 13] width 5 height 4
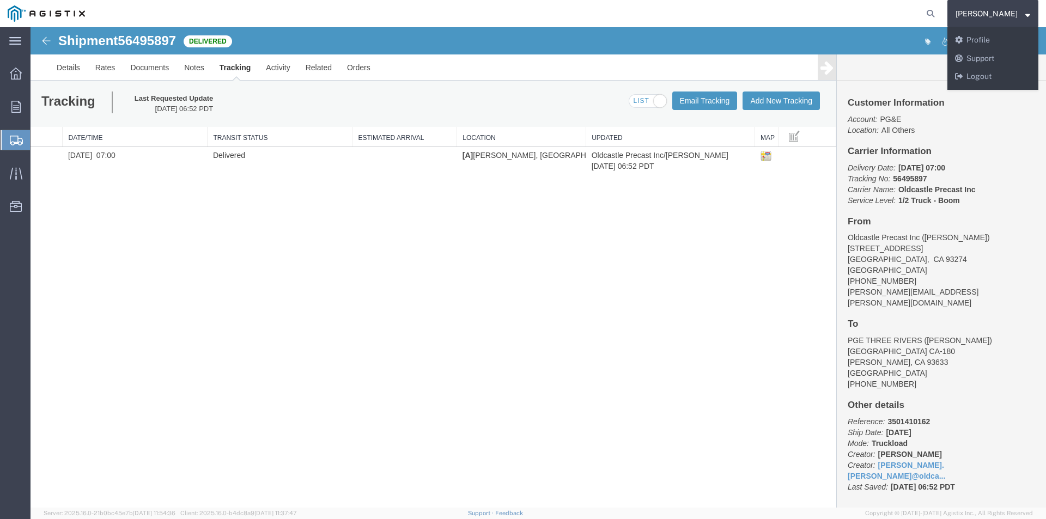
click at [847, 3] on agx-global-search at bounding box center [765, 13] width 349 height 27
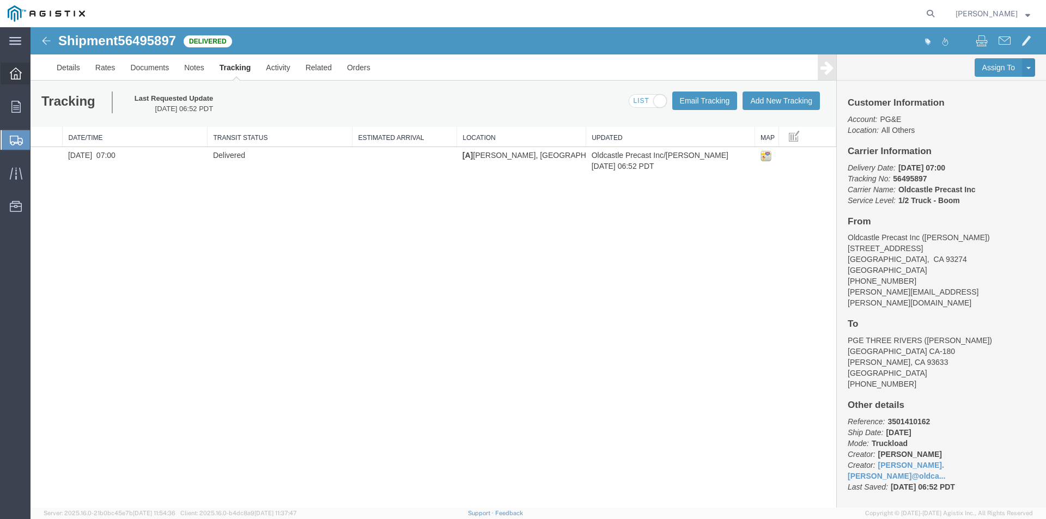
click at [21, 79] on icon at bounding box center [16, 74] width 12 height 12
